Goal: Understand process/instructions

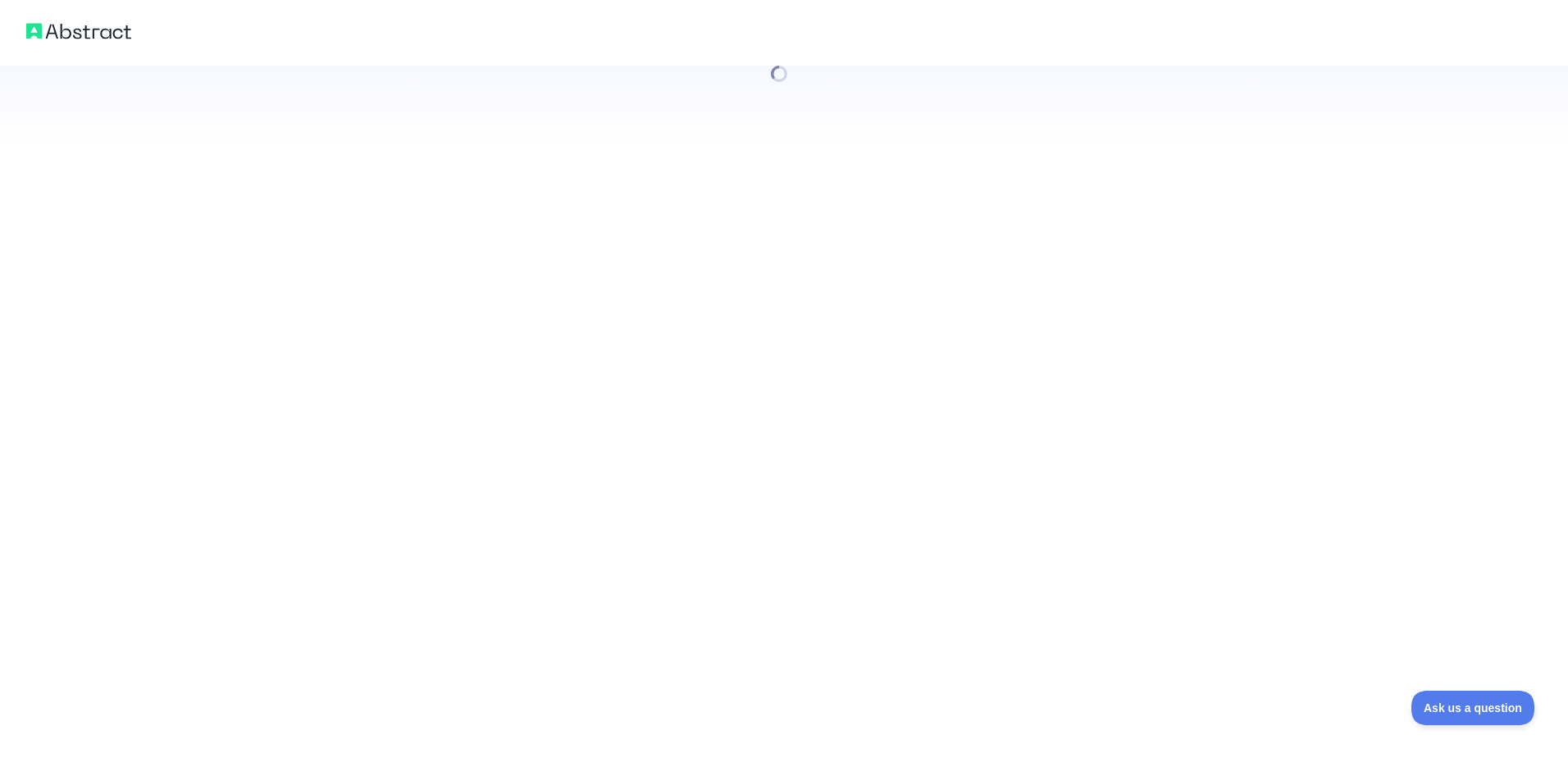
click at [280, 470] on div at bounding box center [784, 379] width 1568 height 758
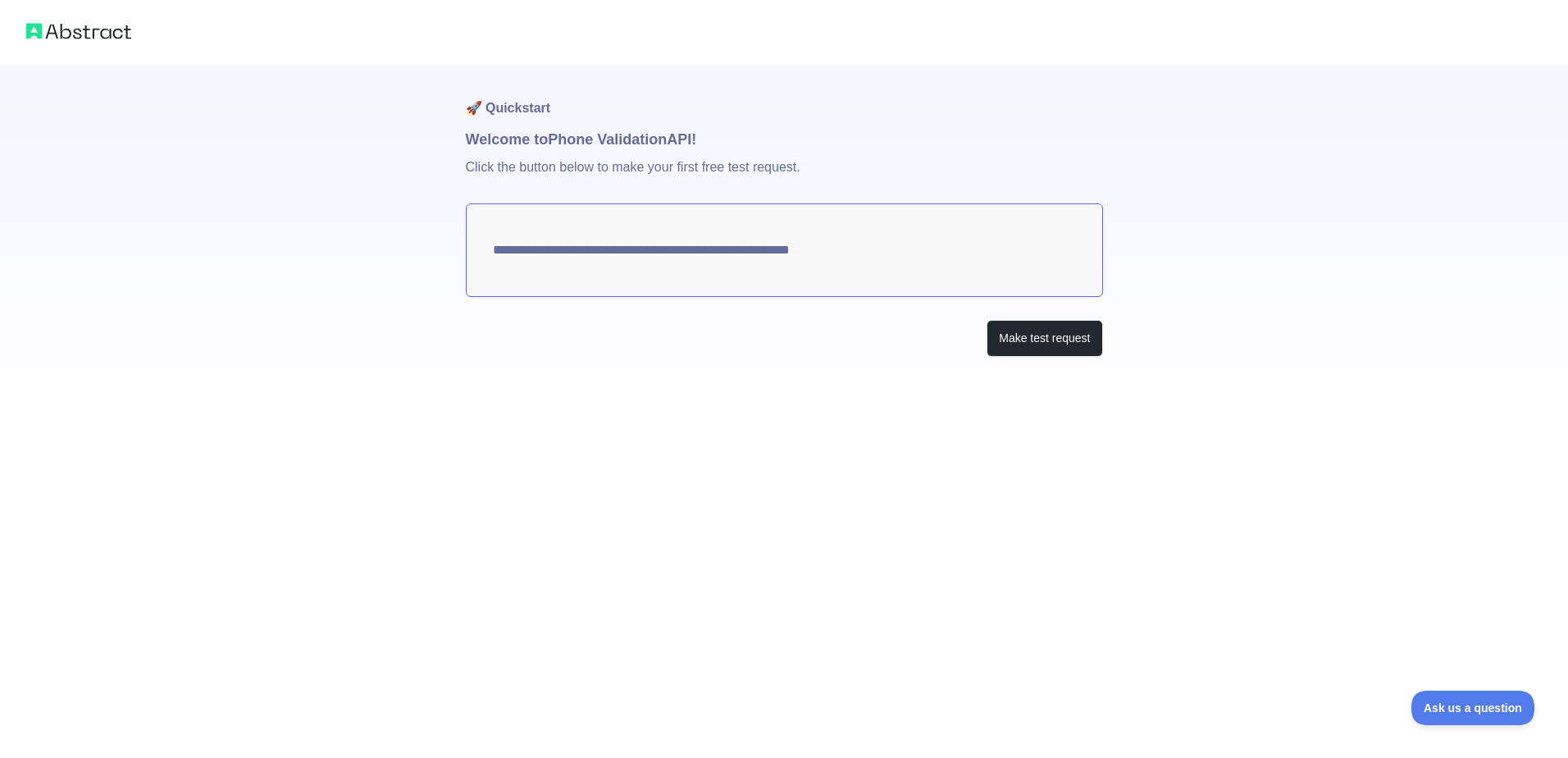
drag, startPoint x: 894, startPoint y: 261, endPoint x: 622, endPoint y: 257, distance: 272.0
click at [676, 257] on textarea "**********" at bounding box center [784, 250] width 637 height 94
drag, startPoint x: 498, startPoint y: 249, endPoint x: 577, endPoint y: 257, distance: 79.4
click at [577, 257] on textarea "**********" at bounding box center [784, 250] width 637 height 94
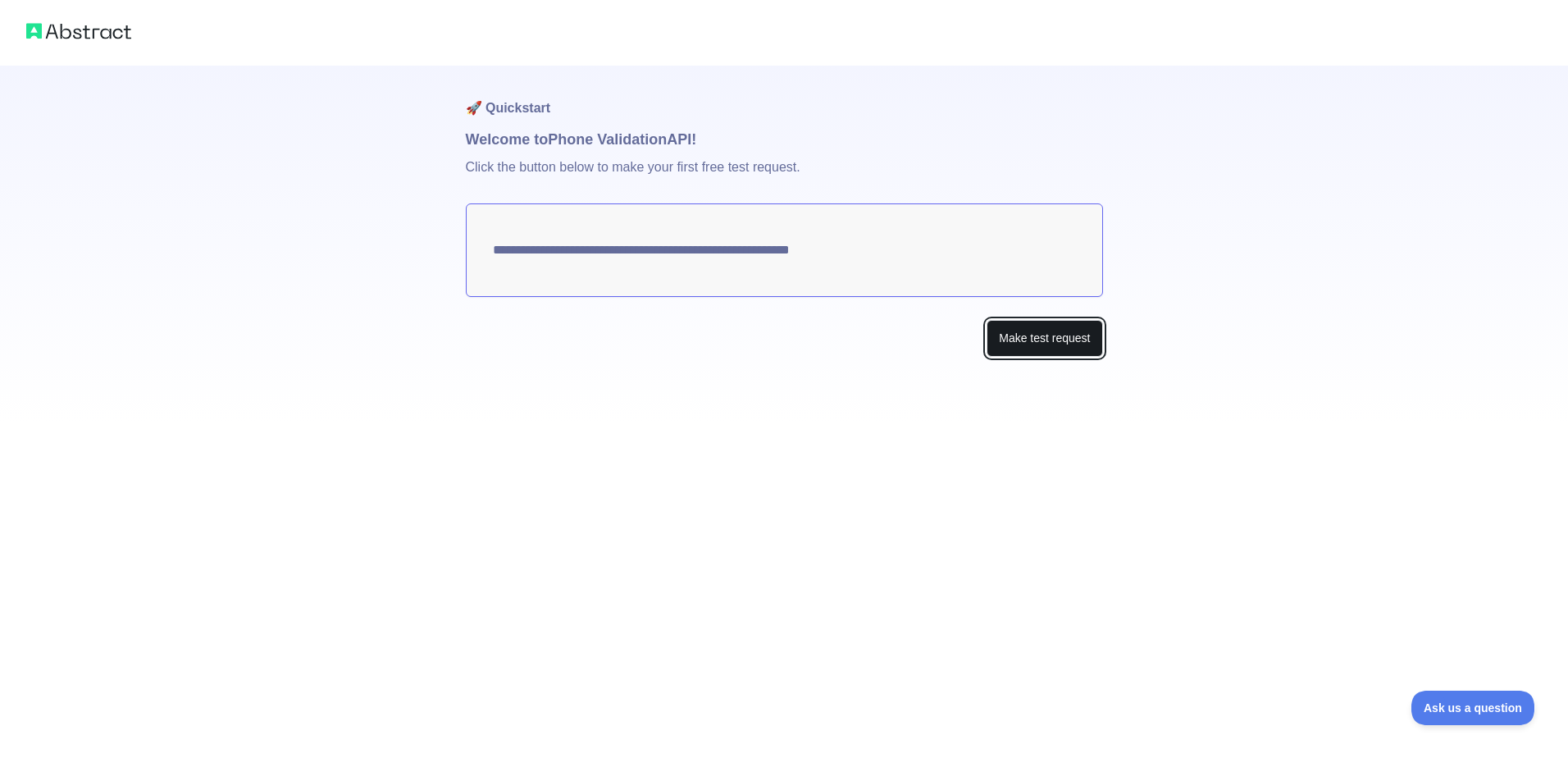
click at [1013, 333] on button "Make test request" at bounding box center [1044, 337] width 115 height 37
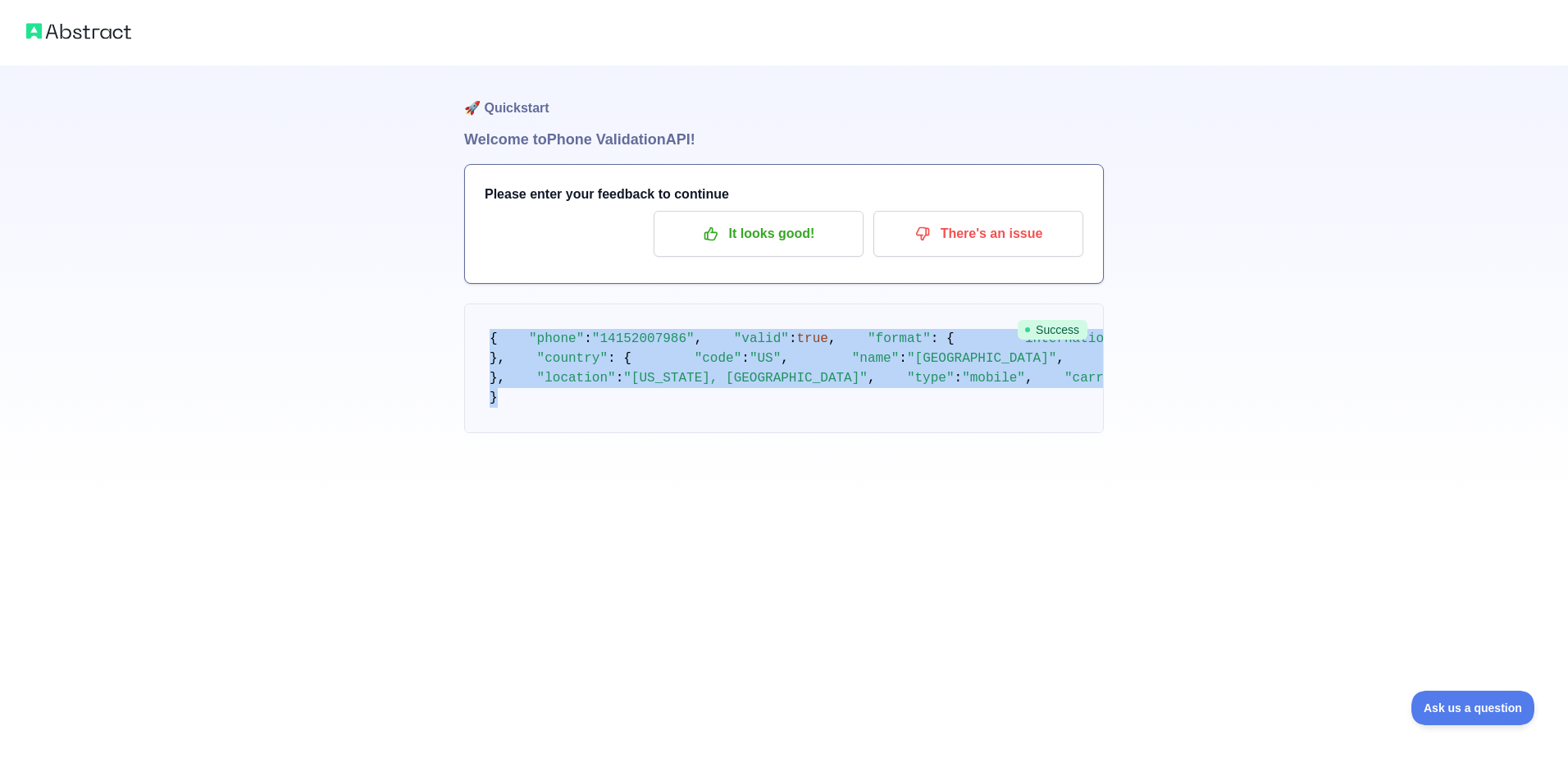
drag, startPoint x: 490, startPoint y: 325, endPoint x: 627, endPoint y: 664, distance: 365.6
click at [627, 433] on pre "{ "phone" : "[PHONE_NUMBER]" , "valid" : true , "format" : { "international" : …" at bounding box center [784, 368] width 640 height 129
copy code "{ "phone" : "[PHONE_NUMBER]" , "valid" : true , "format" : { "international" : …"
click at [810, 433] on pre "{ "phone" : "[PHONE_NUMBER]" , "valid" : true , "format" : { "international" : …" at bounding box center [784, 368] width 640 height 129
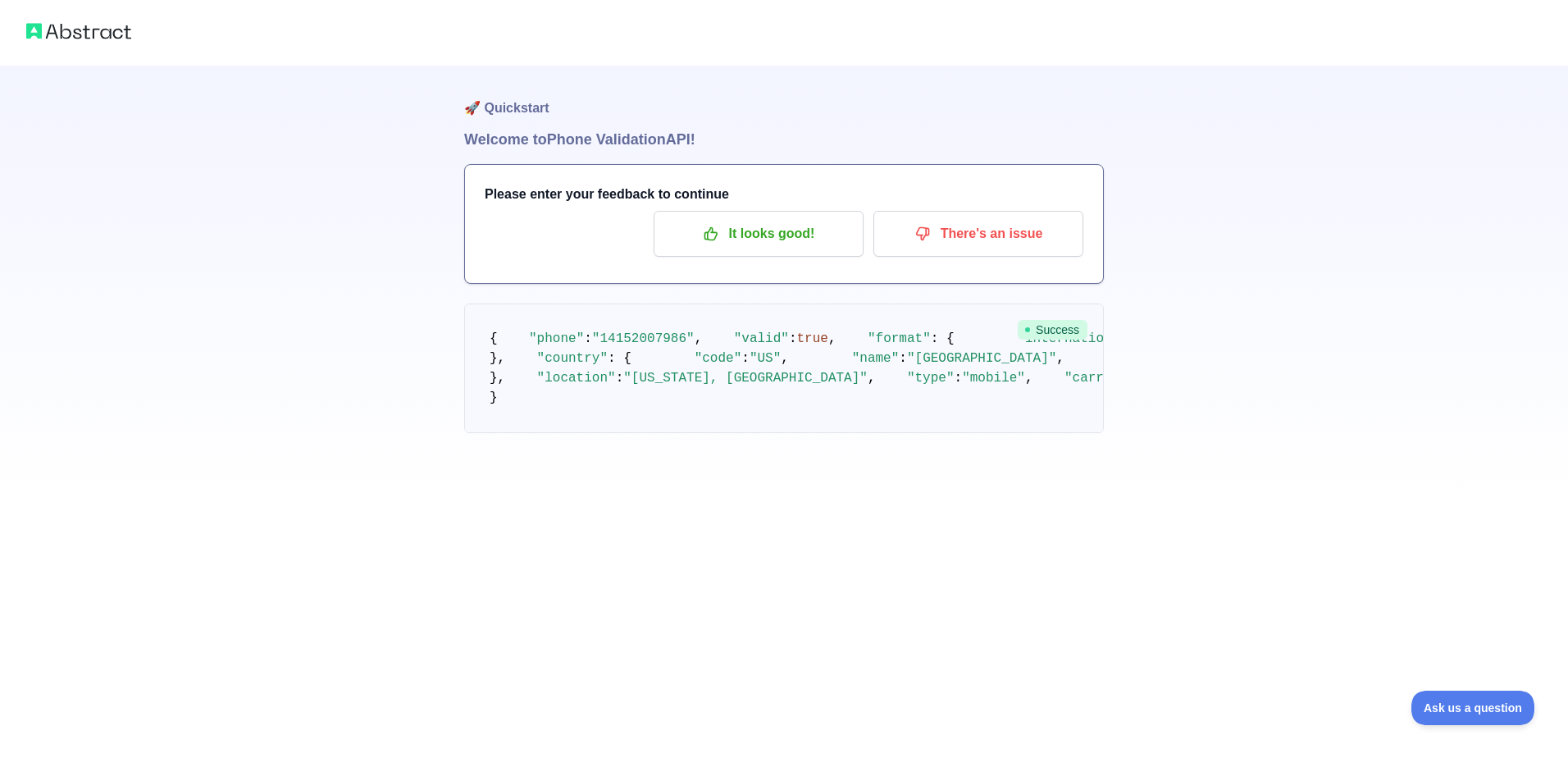
click at [517, 177] on div "Please enter your feedback to continue It looks good! There's an issue" at bounding box center [784, 223] width 638 height 118
drag, startPoint x: 543, startPoint y: 189, endPoint x: 554, endPoint y: 198, distance: 14.2
click at [545, 195] on h3 "Please enter your feedback to continue" at bounding box center [784, 194] width 598 height 20
drag, startPoint x: 580, startPoint y: 202, endPoint x: 715, endPoint y: 201, distance: 135.0
click at [715, 201] on h3 "Please enter your feedback to continue" at bounding box center [784, 194] width 598 height 20
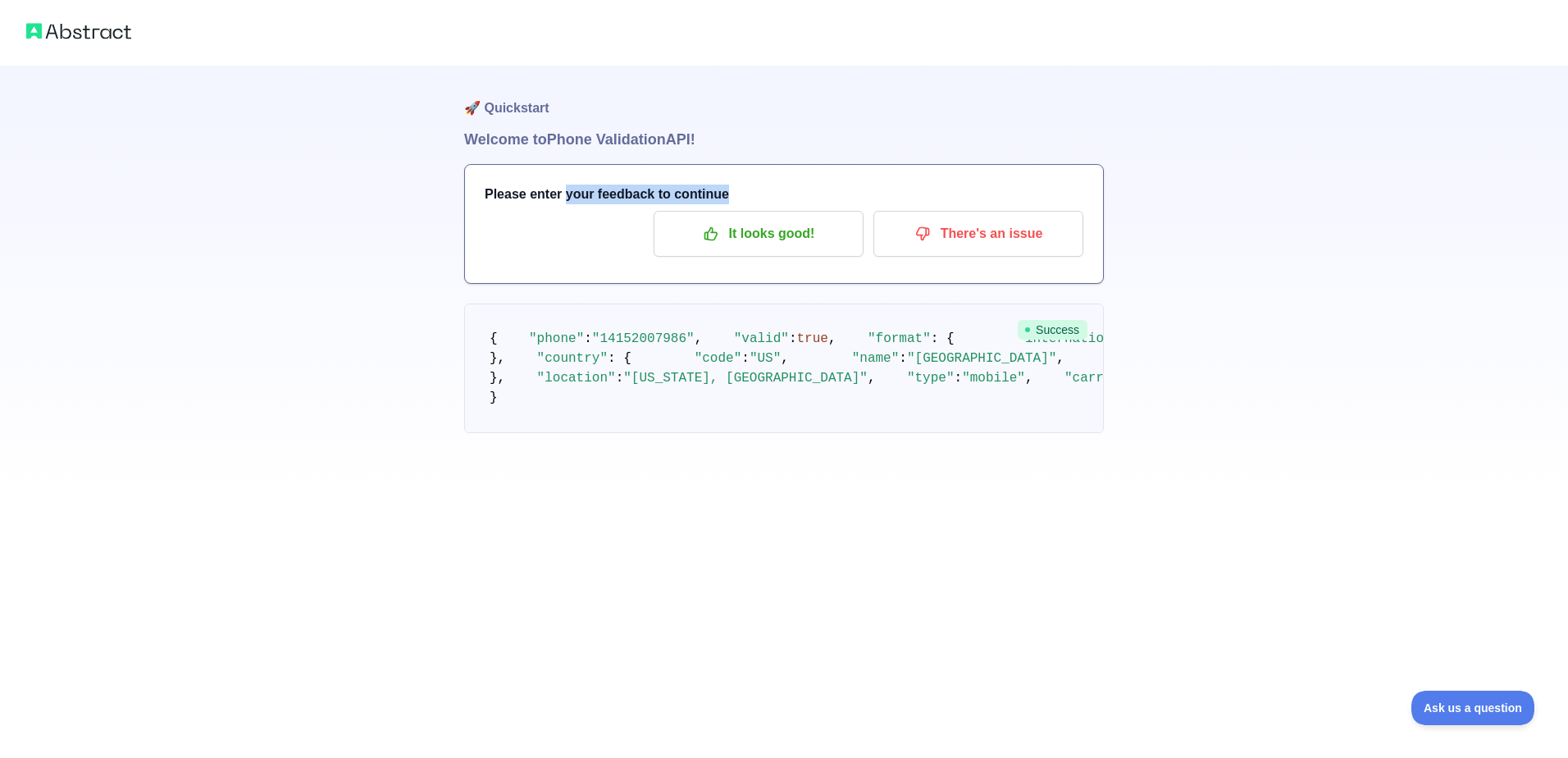
click at [715, 201] on h3 "Please enter your feedback to continue" at bounding box center [784, 194] width 598 height 20
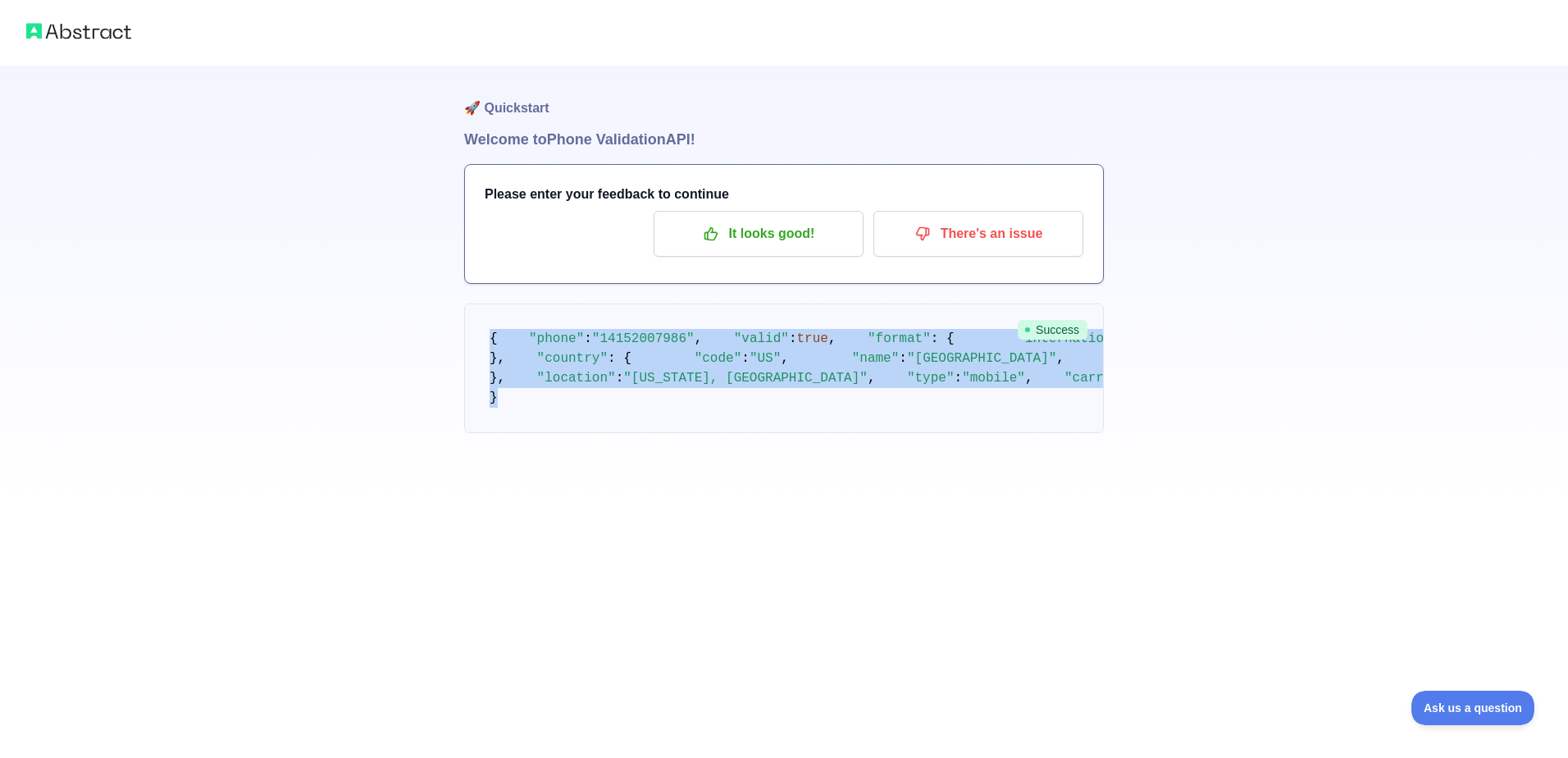
drag, startPoint x: 475, startPoint y: 339, endPoint x: 598, endPoint y: 690, distance: 371.9
click at [598, 498] on div "🚀 Quickstart Welcome to Phone Validation API! Please enter your feedback to con…" at bounding box center [784, 282] width 640 height 433
copy code "{ "phone" : "[PHONE_NUMBER]" , "valid" : true , "format" : { "international" : …"
click at [697, 397] on pre "{ "phone" : "[PHONE_NUMBER]" , "valid" : true , "format" : { "international" : …" at bounding box center [784, 368] width 640 height 129
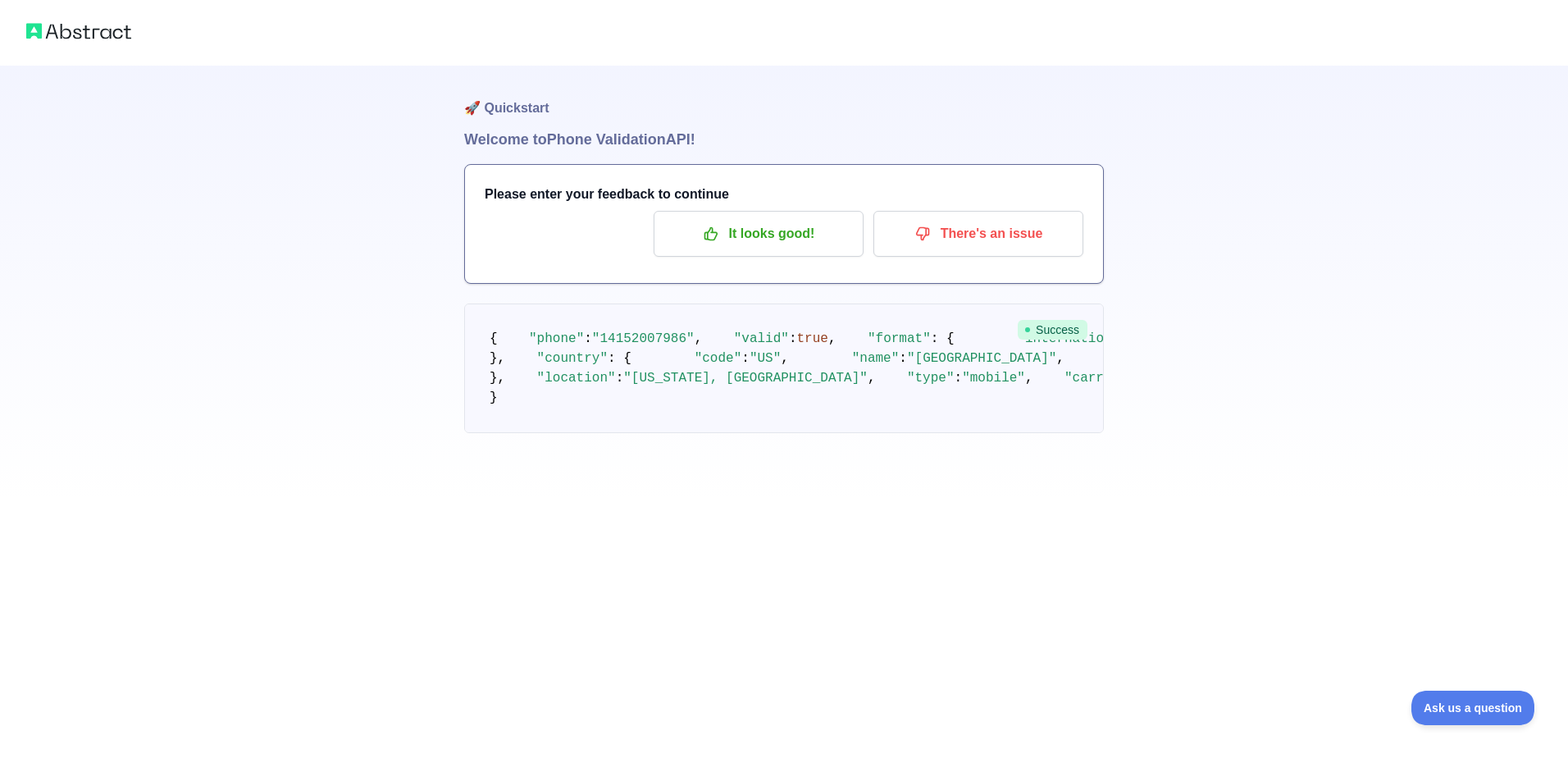
click at [54, 21] on img at bounding box center [78, 31] width 105 height 23
click at [82, 28] on img at bounding box center [78, 31] width 105 height 23
drag, startPoint x: 689, startPoint y: 127, endPoint x: 472, endPoint y: 135, distance: 217.1
click at [472, 135] on div "🚀 Quickstart Welcome to Phone Validation API! Please enter your feedback to con…" at bounding box center [784, 282] width 640 height 433
click at [472, 135] on h1 "Welcome to Phone Validation API!" at bounding box center [784, 139] width 640 height 23
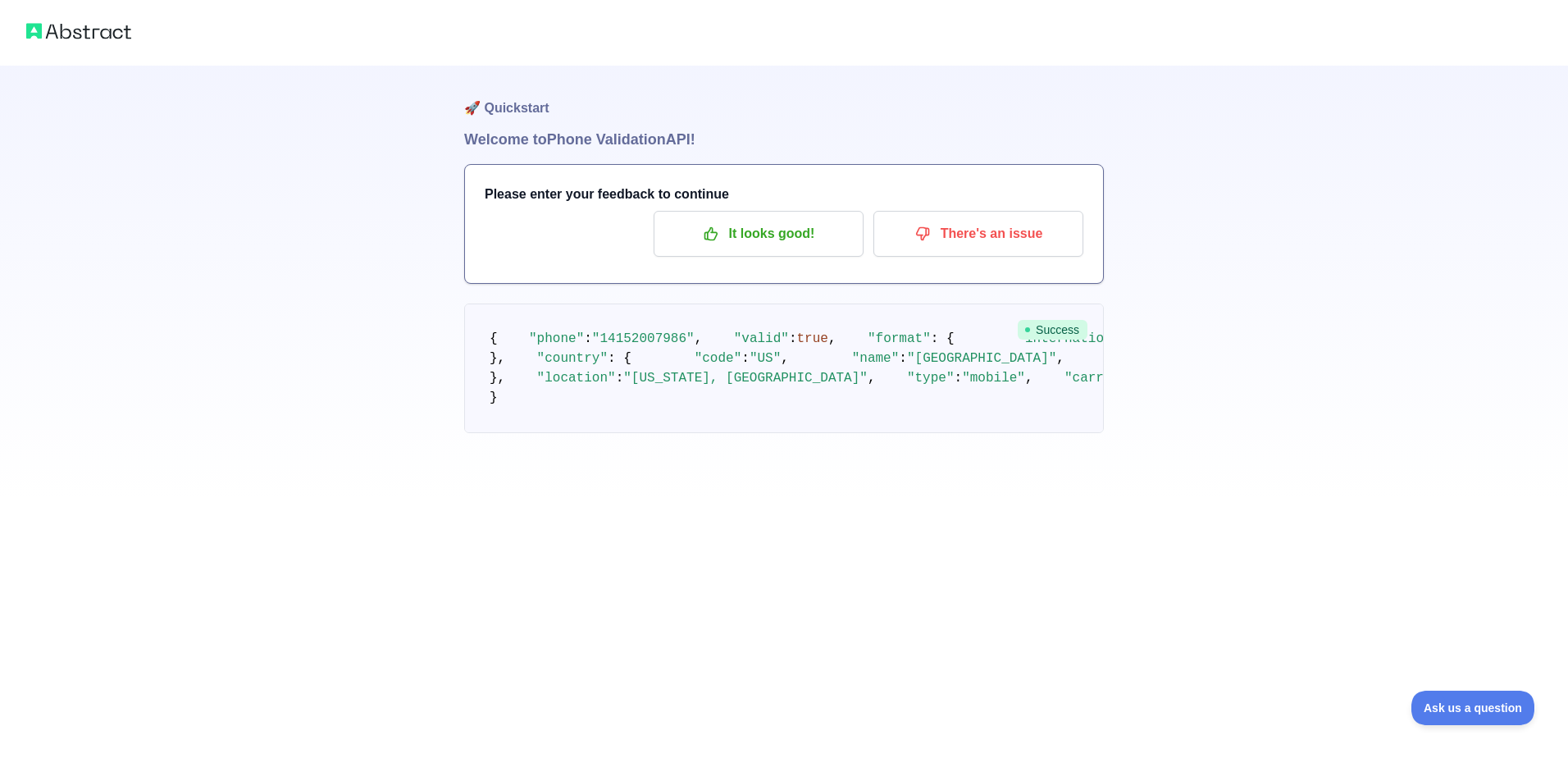
click at [1024, 313] on pre "{ "phone" : "[PHONE_NUMBER]" , "valid" : true , "format" : { "international" : …" at bounding box center [784, 368] width 640 height 129
click at [1059, 321] on span "Success" at bounding box center [1053, 329] width 70 height 20
click at [1049, 327] on span "Success" at bounding box center [1053, 329] width 70 height 20
click at [806, 219] on p "It looks good!" at bounding box center [758, 233] width 185 height 27
